Goal: Information Seeking & Learning: Learn about a topic

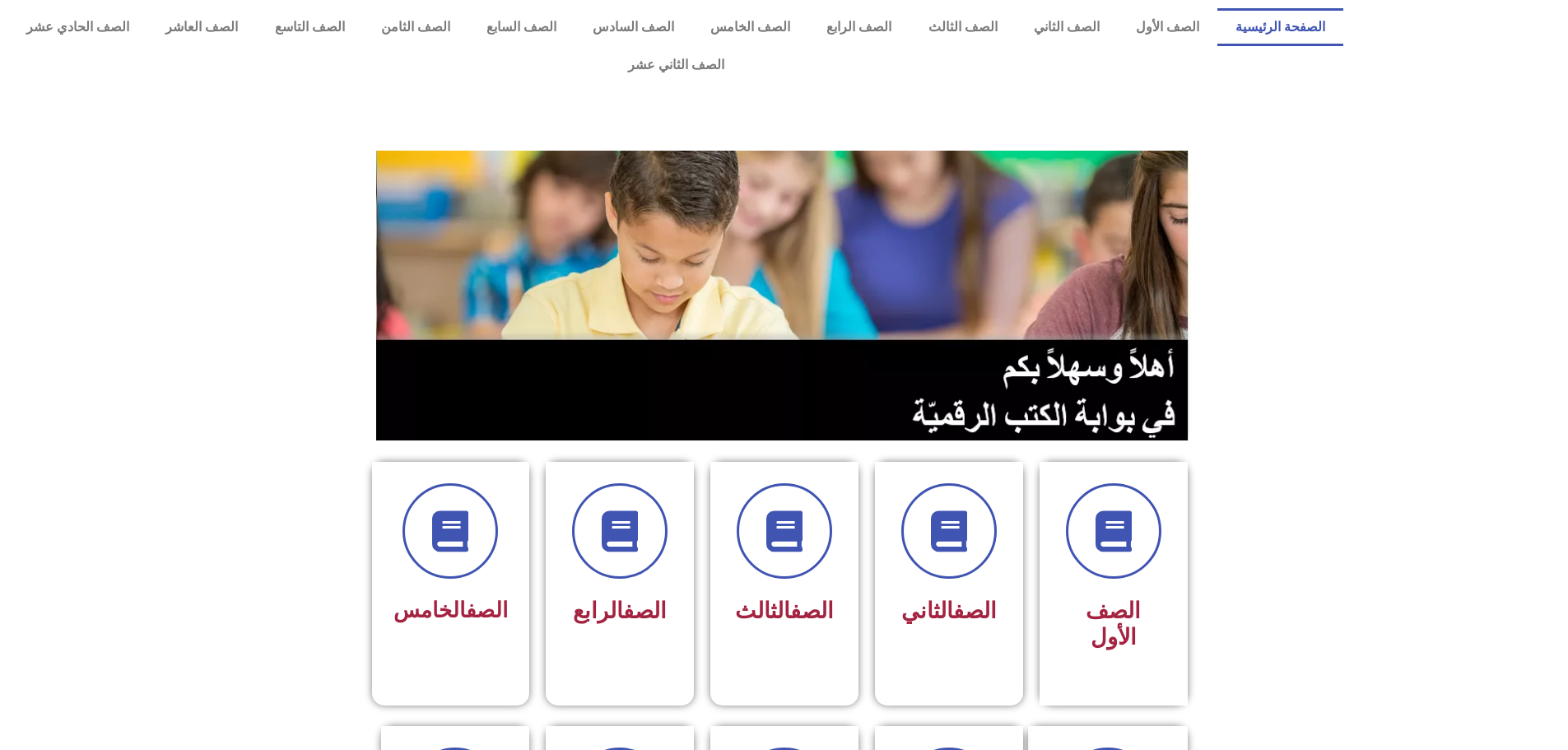
scroll to position [329, 0]
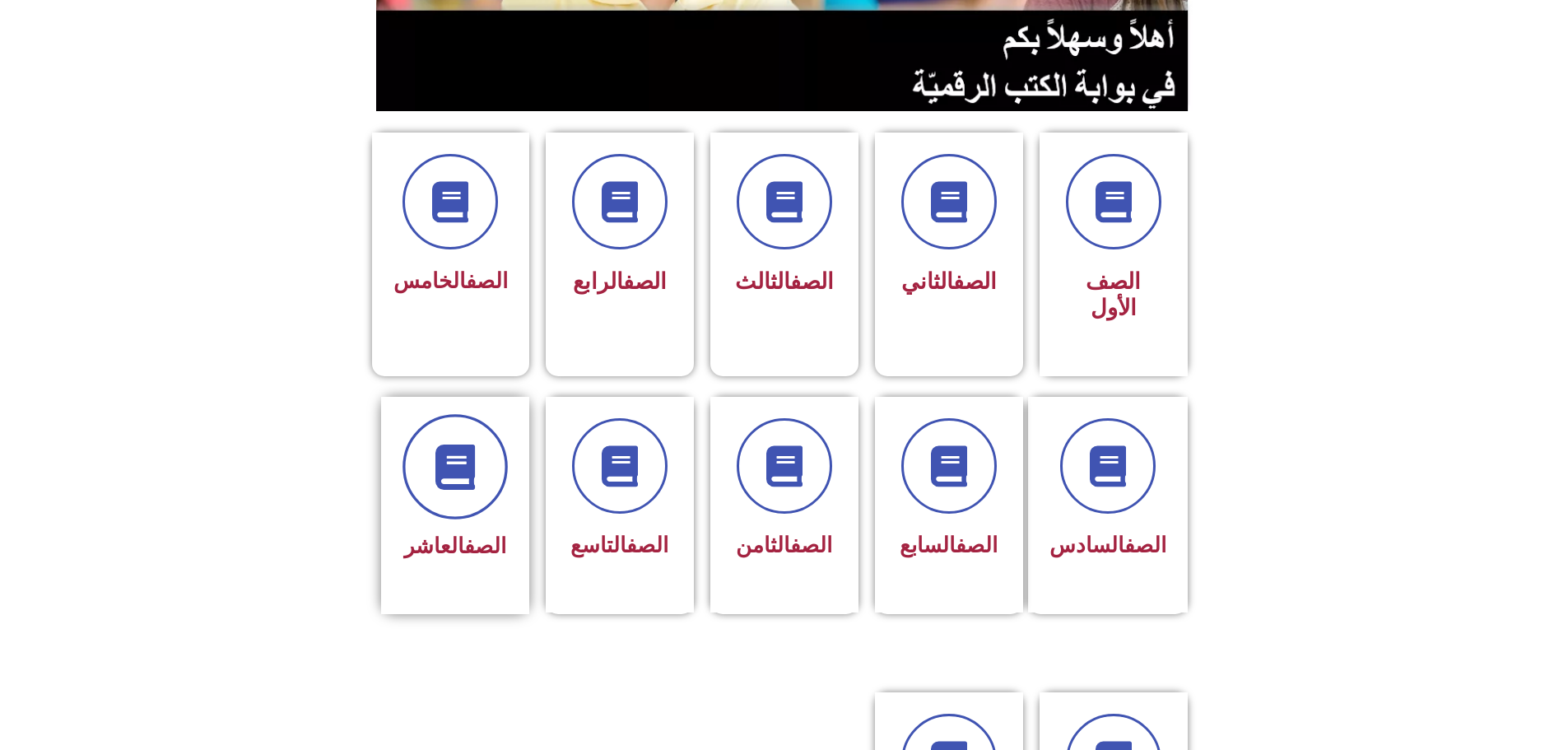
click at [496, 414] on span at bounding box center [455, 467] width 105 height 105
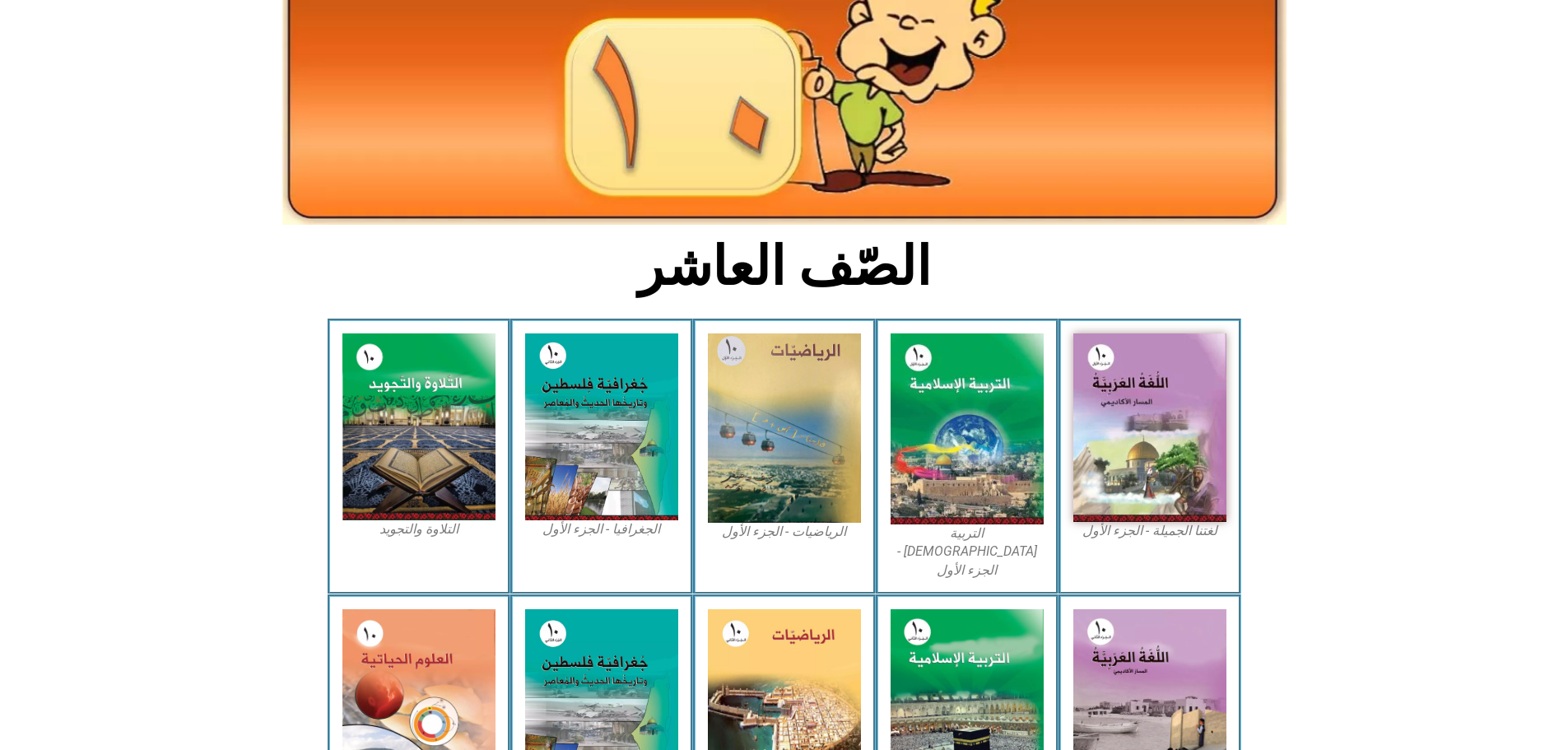
scroll to position [247, 0]
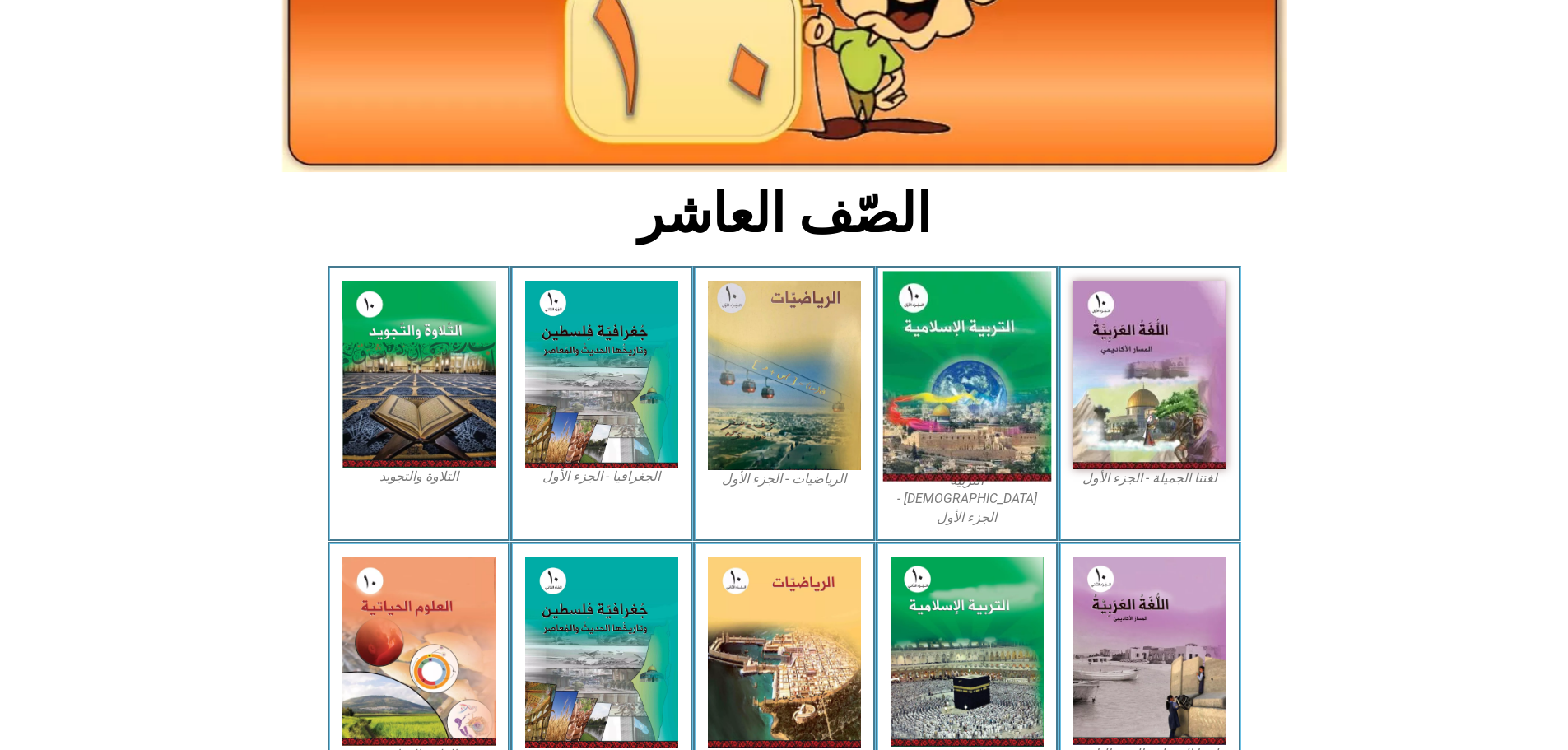
click at [969, 350] on img at bounding box center [967, 376] width 169 height 210
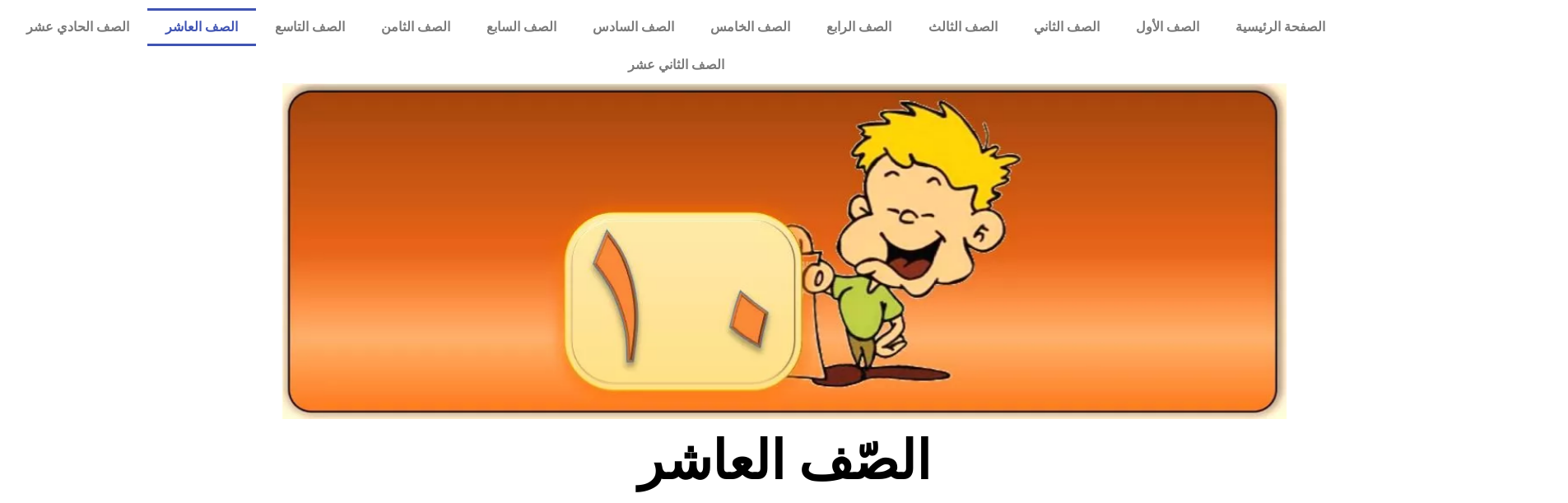
scroll to position [247, 0]
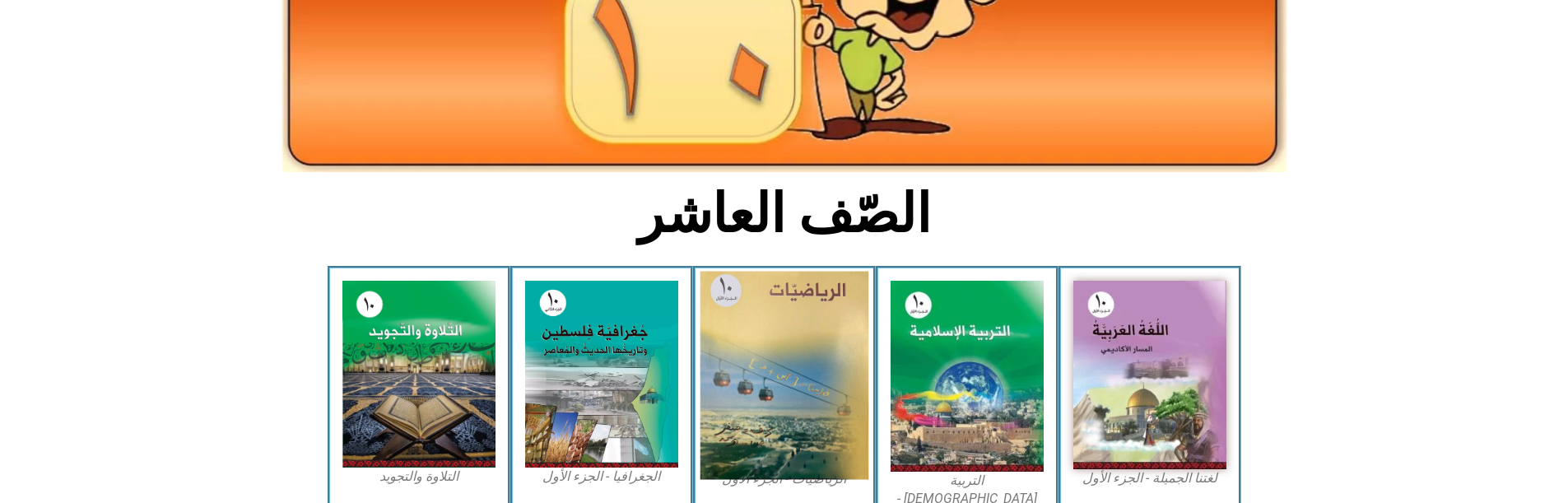
click at [804, 314] on img at bounding box center [784, 375] width 169 height 208
